Goal: Navigation & Orientation: Understand site structure

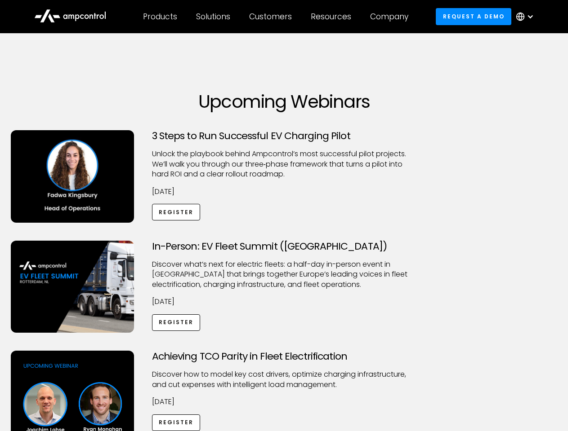
click at [276, 17] on div "Customers" at bounding box center [270, 17] width 43 height 10
click at [160, 17] on div "Products" at bounding box center [160, 17] width 34 height 10
click at [213, 17] on div "Solutions" at bounding box center [213, 17] width 34 height 10
click at [272, 17] on div "Customers" at bounding box center [270, 17] width 43 height 10
click at [333, 17] on div "Resources" at bounding box center [331, 17] width 40 height 10
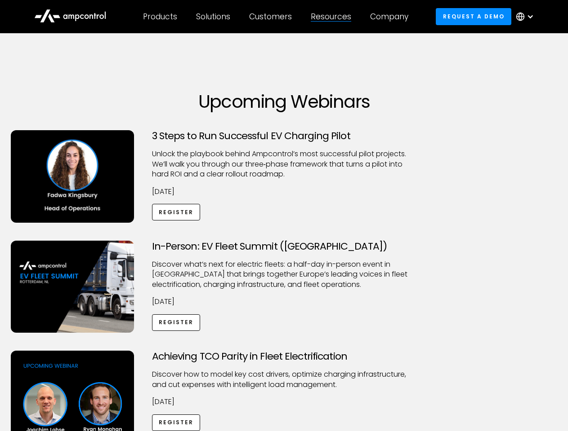
click at [392, 17] on div "Company" at bounding box center [389, 17] width 38 height 10
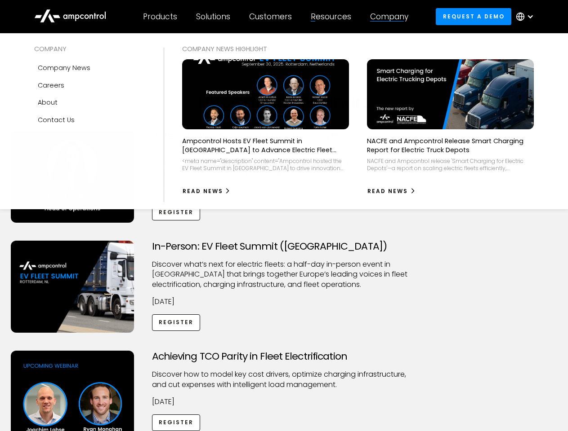
click at [527, 17] on div at bounding box center [529, 16] width 7 height 7
